Goal: Task Accomplishment & Management: Manage account settings

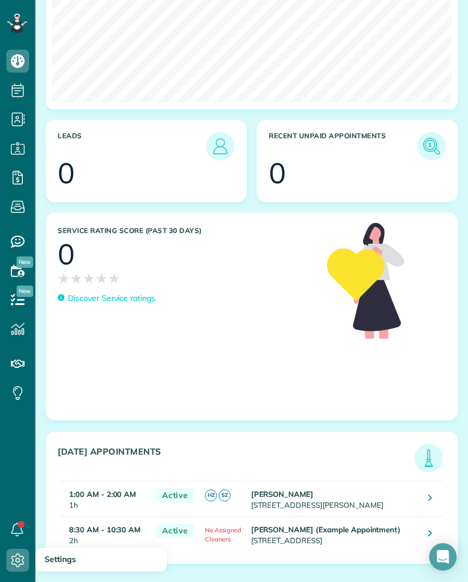
scroll to position [472, 0]
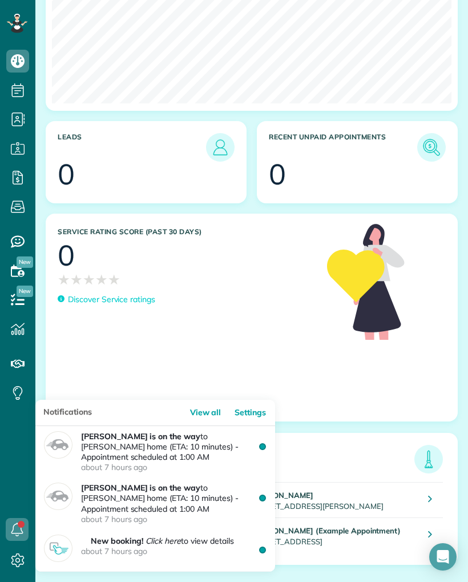
click at [218, 402] on link "View all" at bounding box center [209, 413] width 43 height 26
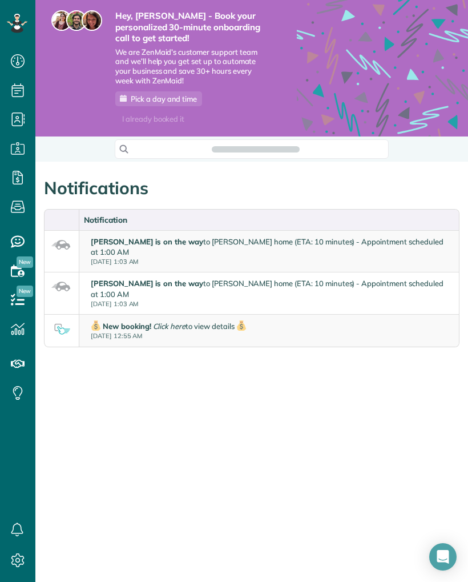
scroll to position [5, 5]
click at [21, 172] on icon at bounding box center [17, 177] width 23 height 23
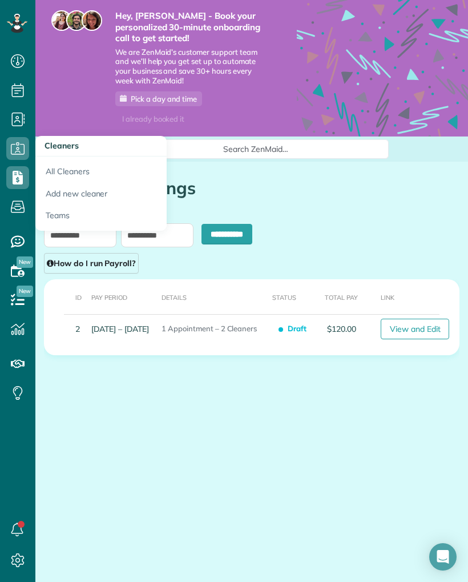
scroll to position [5, 5]
type input "**********"
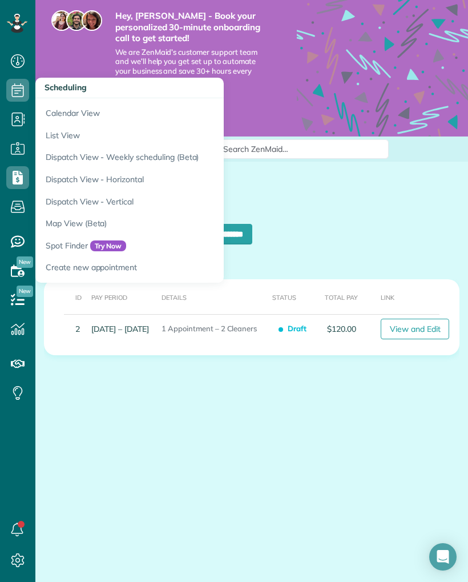
click at [163, 239] on link "Spot Finder Try Now" at bounding box center [177, 246] width 285 height 22
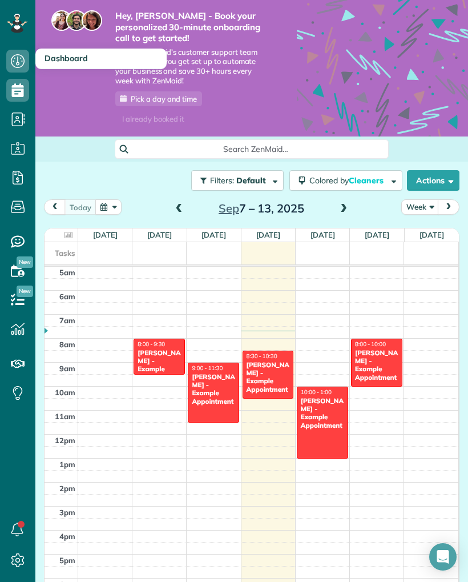
click at [19, 66] on icon at bounding box center [17, 61] width 23 height 23
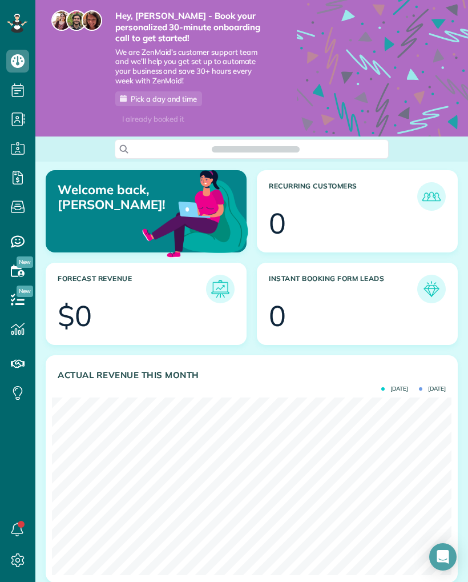
scroll to position [178, 400]
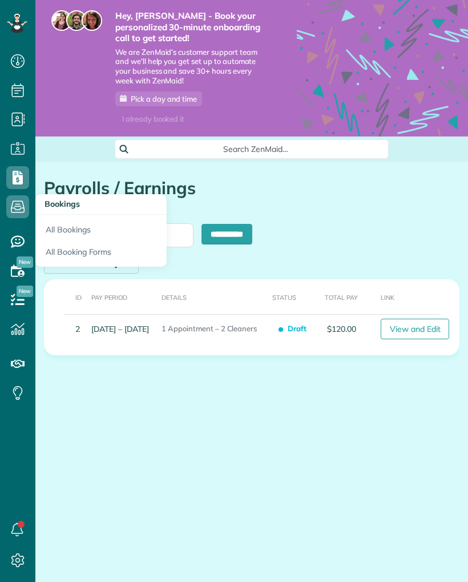
scroll to position [5, 5]
type input "**********"
click at [131, 231] on link "All Bookings" at bounding box center [100, 228] width 131 height 26
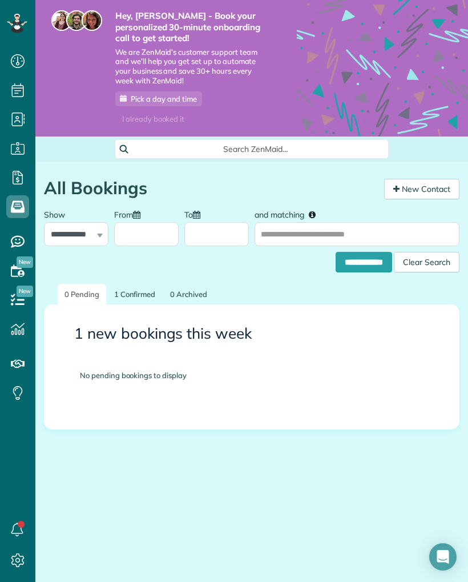
scroll to position [5, 5]
click at [134, 293] on link "1 Confirmed" at bounding box center [134, 294] width 55 height 21
click at [143, 284] on link "1 Confirmed" at bounding box center [134, 294] width 55 height 21
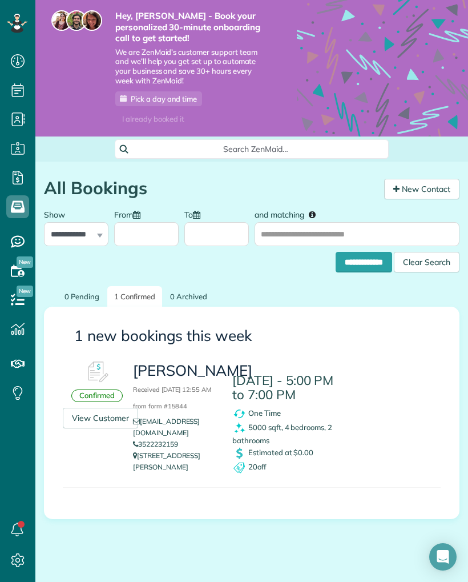
scroll to position [5, 5]
click at [23, 232] on icon at bounding box center [17, 241] width 23 height 23
